Goal: Task Accomplishment & Management: Complete application form

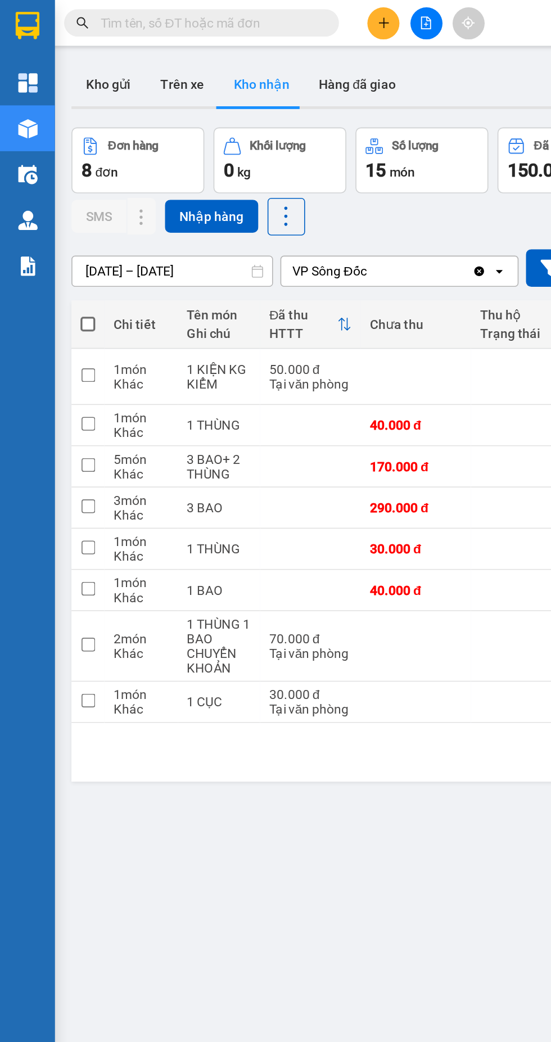
click at [236, 14] on icon "plus" at bounding box center [235, 13] width 6 height 1
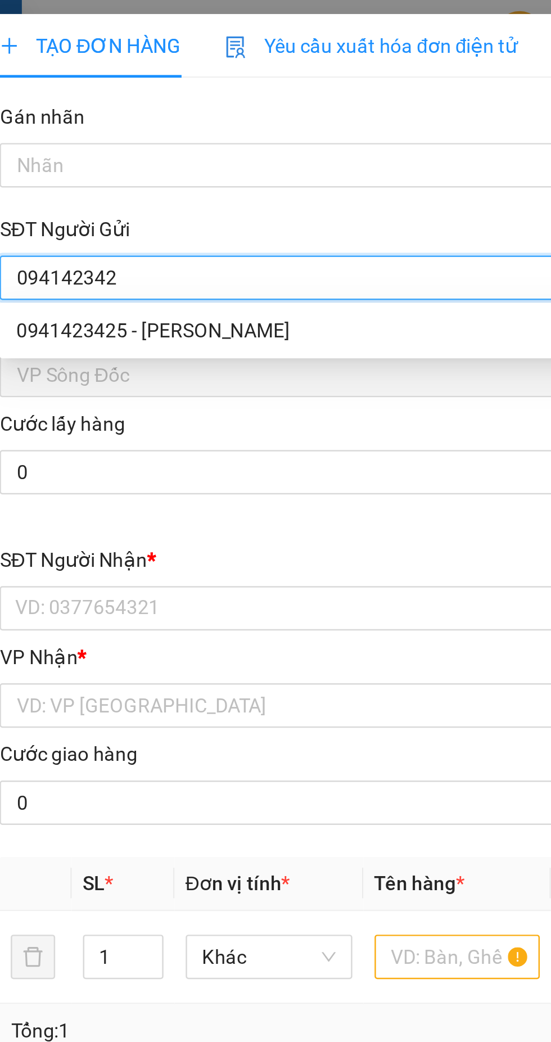
type input "0941423425"
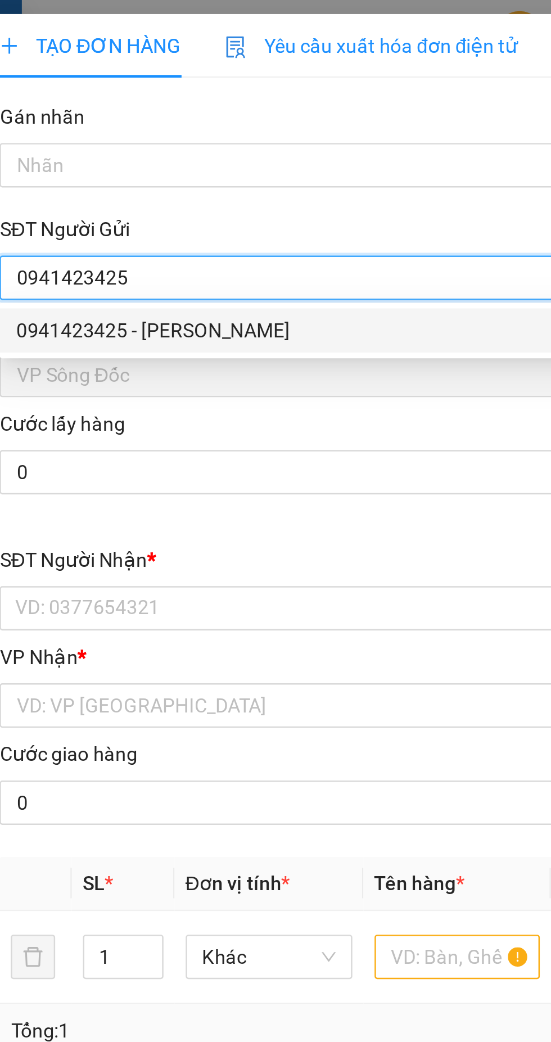
type input "KHÁNH"
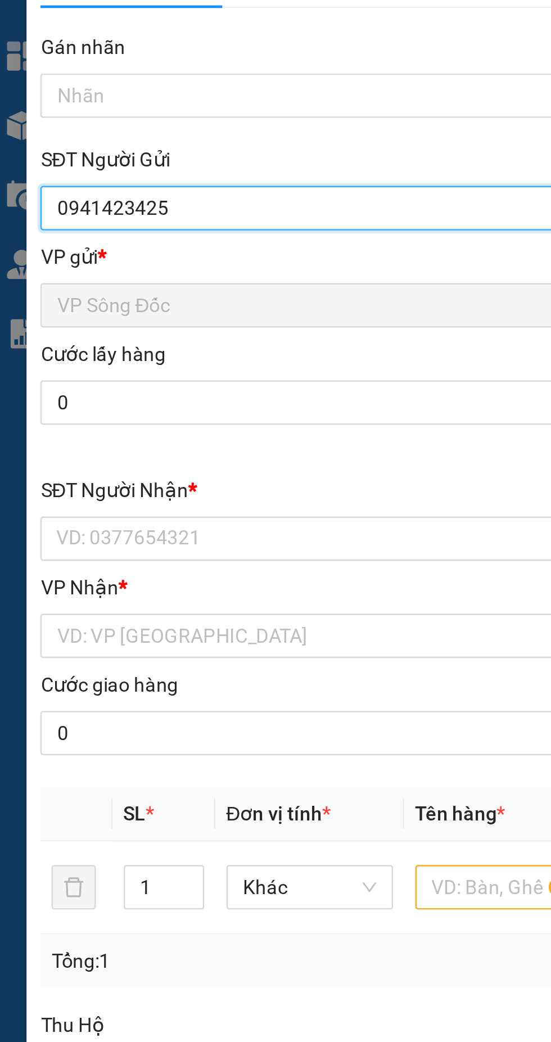
type input "0941423425"
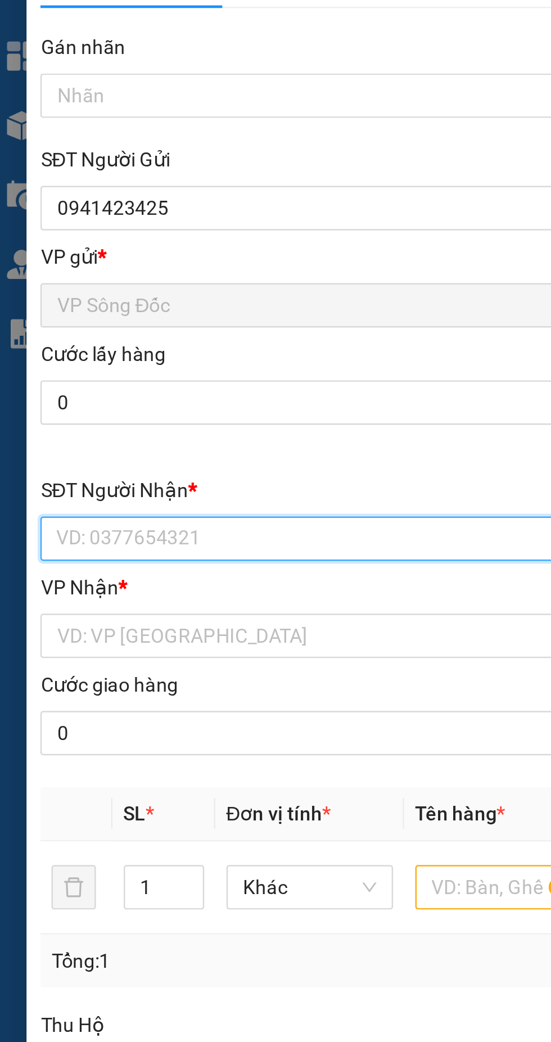
click at [101, 247] on input "SĐT Người Nhận *" at bounding box center [149, 246] width 249 height 18
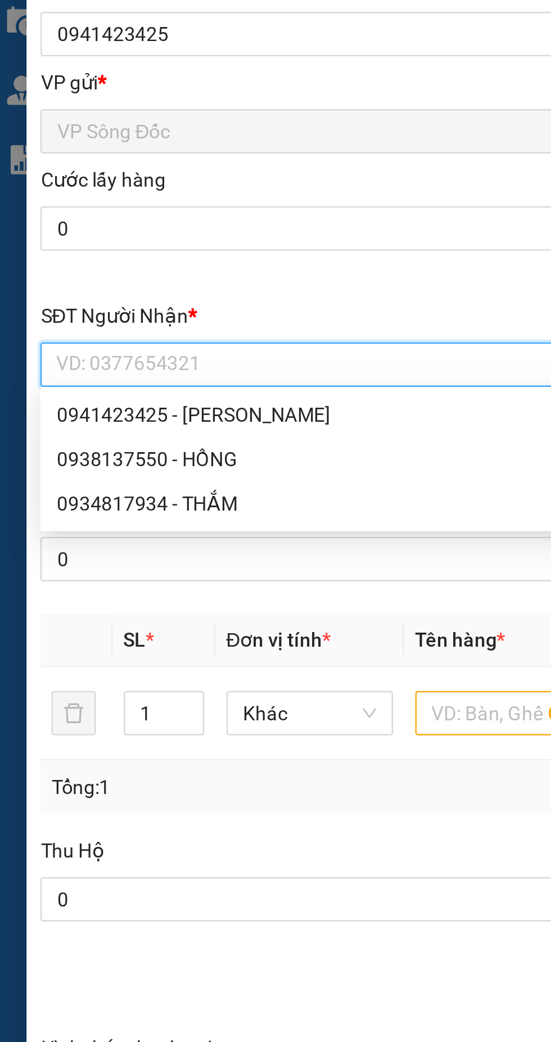
click at [52, 300] on div "0934817934 - THẮM" at bounding box center [148, 302] width 235 height 12
type input "0934817934"
type input "THẮM"
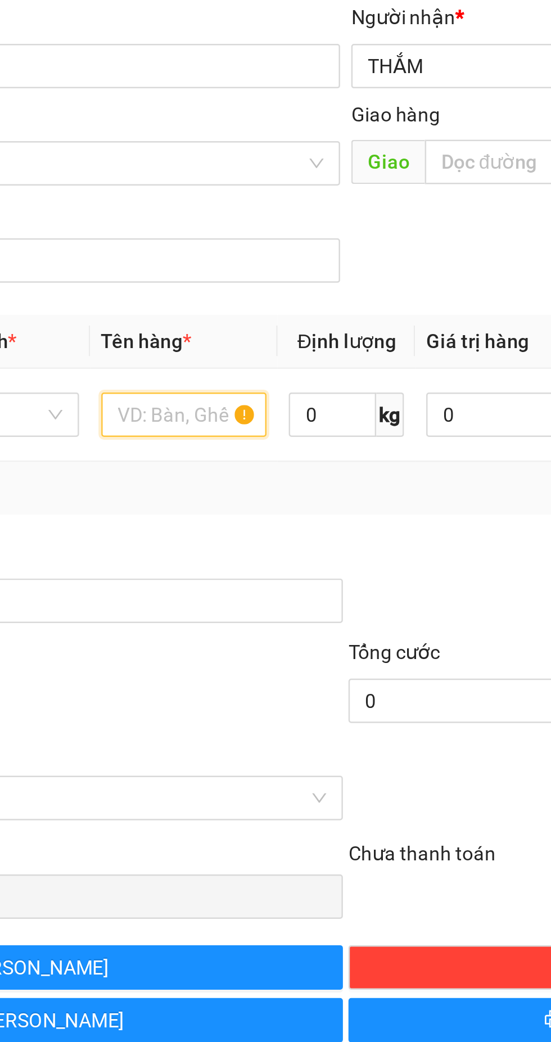
click at [199, 381] on input "text" at bounding box center [210, 387] width 67 height 18
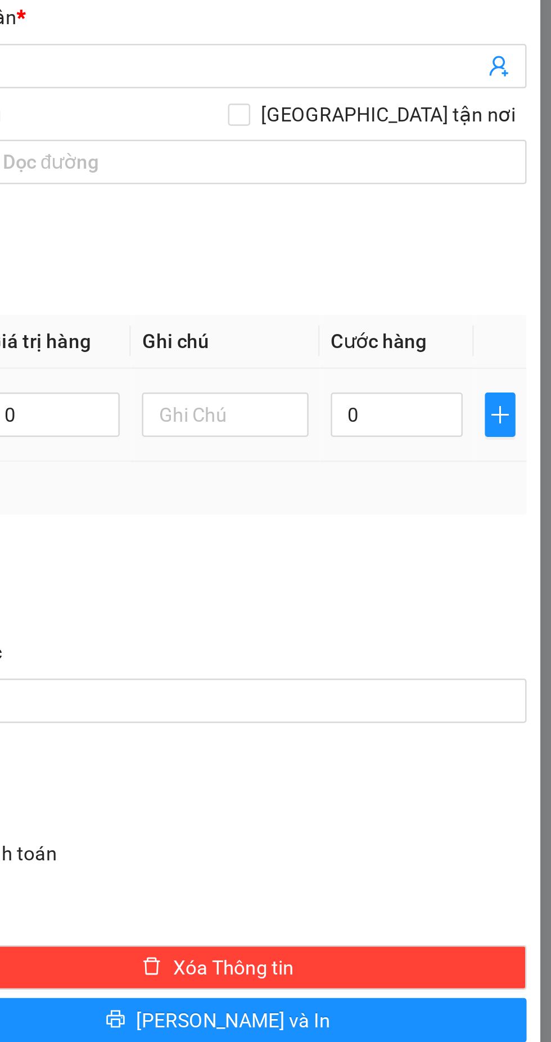
type input "Thùng"
click at [462, 385] on input "0" at bounding box center [473, 387] width 53 height 18
type input "5"
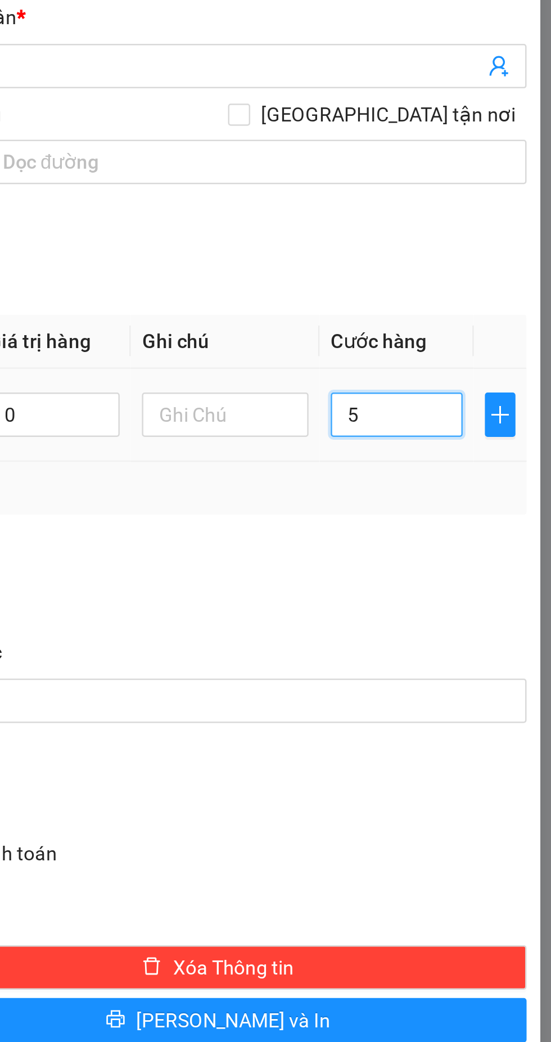
type input "5p"
type input "0"
type input "5"
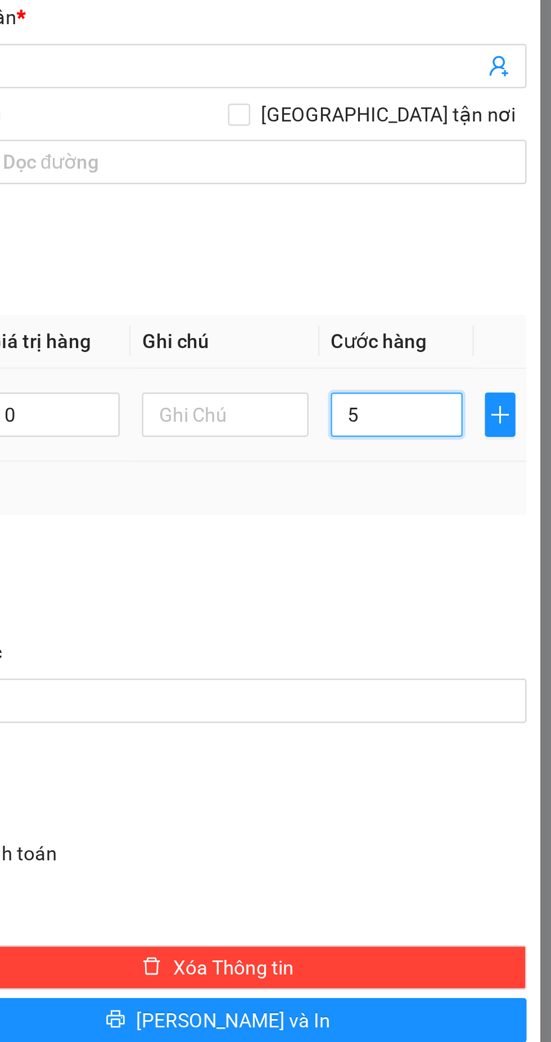
type input "5"
type input "50"
click at [473, 465] on div at bounding box center [402, 456] width 252 height 39
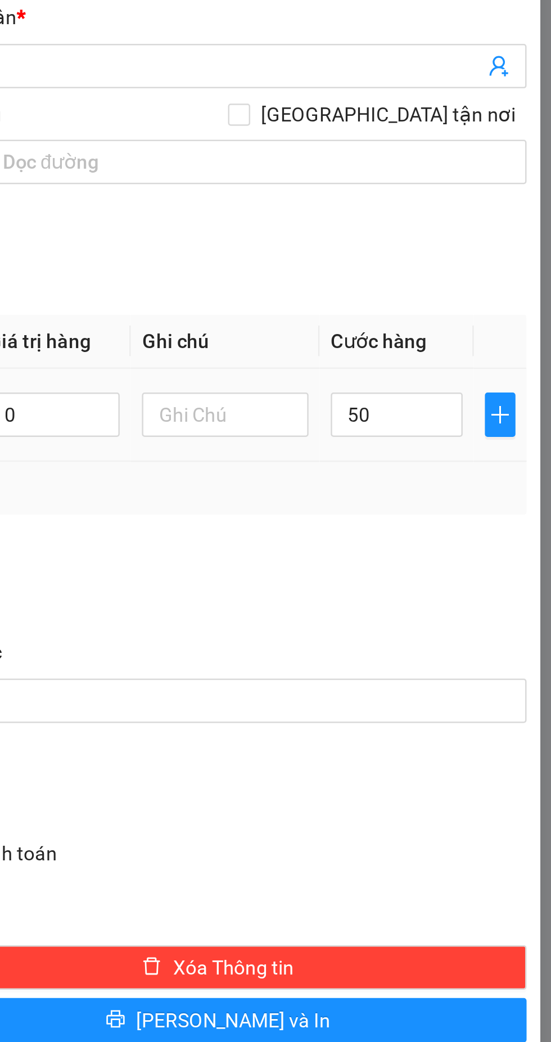
type input "50.000"
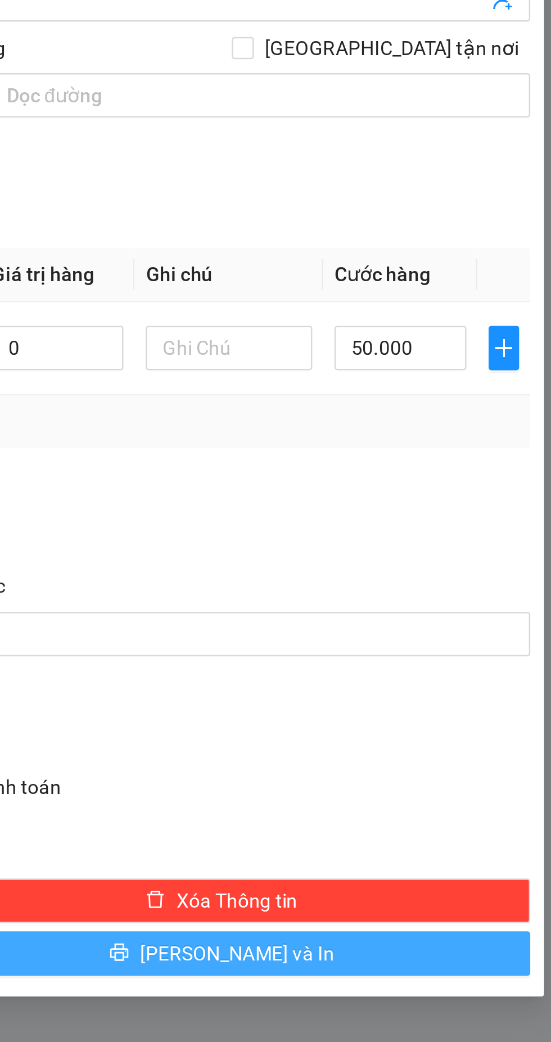
click at [454, 633] on button "[PERSON_NAME] và In" at bounding box center [402, 633] width 250 height 18
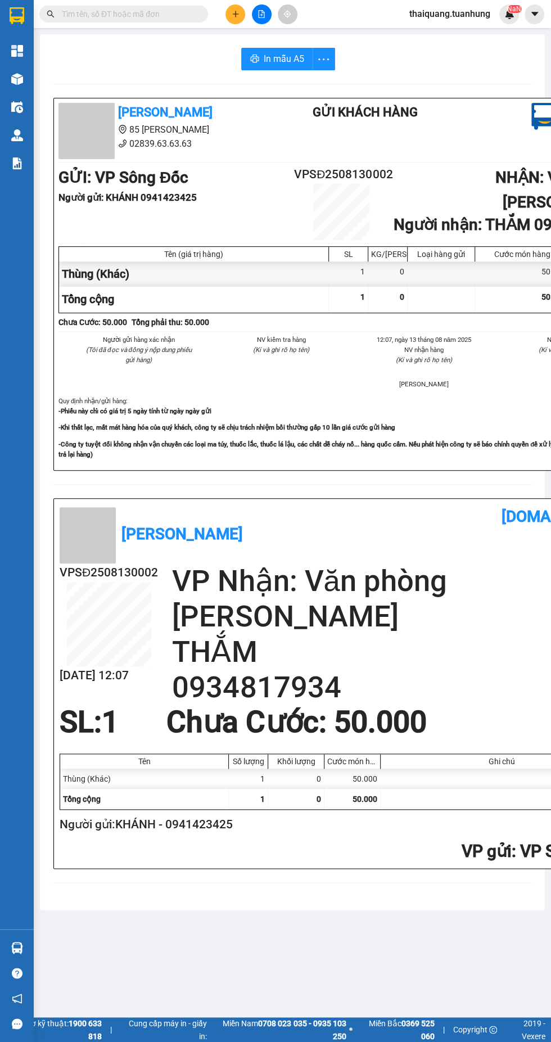
scroll to position [0, 78]
